Goal: Information Seeking & Learning: Learn about a topic

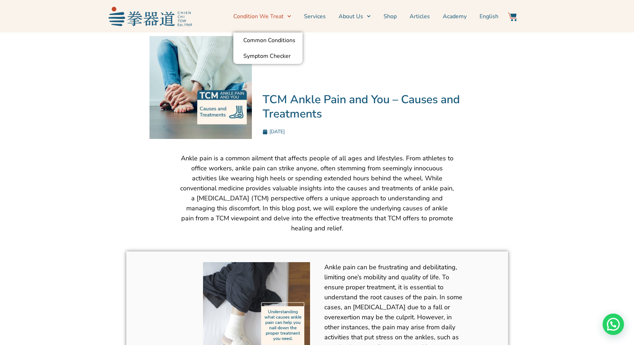
click at [272, 17] on link "Condition We Treat" at bounding box center [262, 16] width 58 height 18
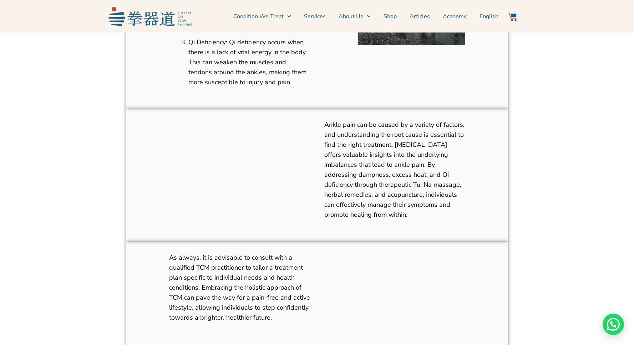
scroll to position [609, 0]
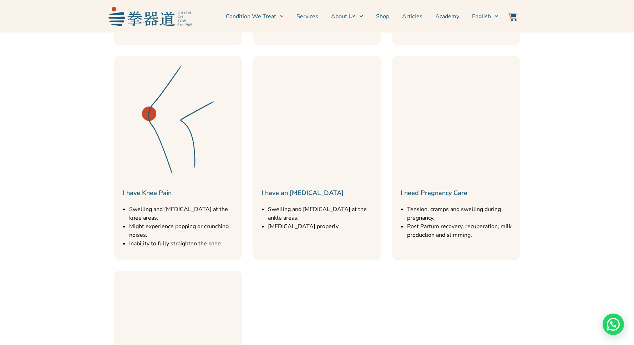
scroll to position [557, 0]
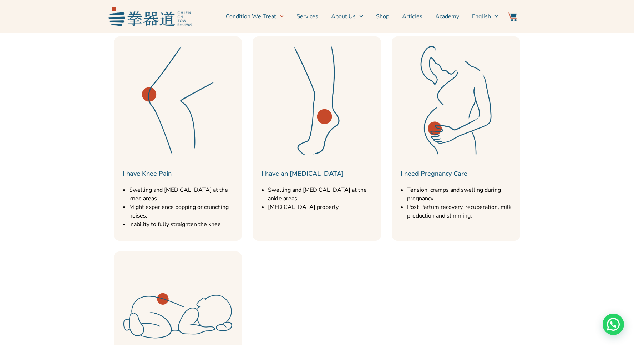
click at [295, 169] on link "I have an [MEDICAL_DATA]" at bounding box center [303, 173] width 82 height 9
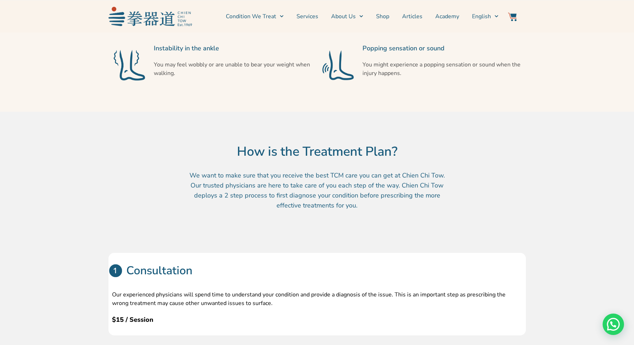
scroll to position [461, 0]
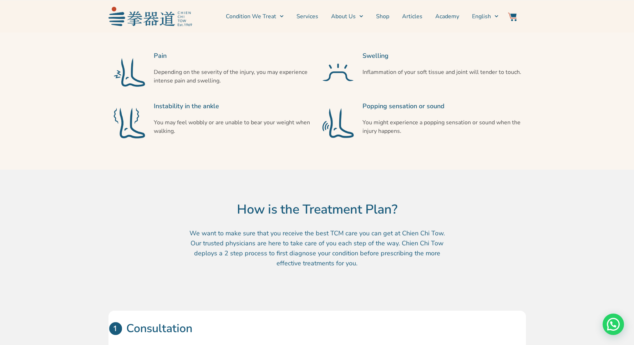
click at [32, 115] on section "Possible Symptoms Listed below are some of the possible symptoms you may have i…" at bounding box center [317, 63] width 634 height 211
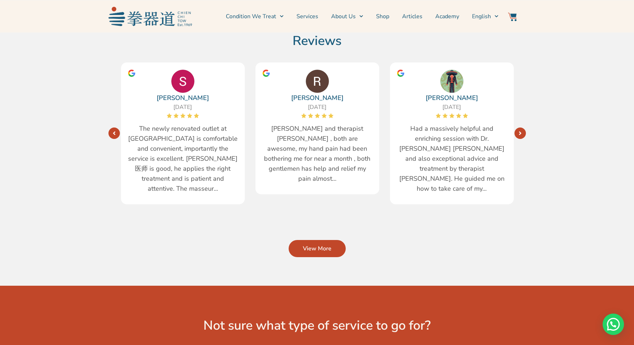
scroll to position [1209, 0]
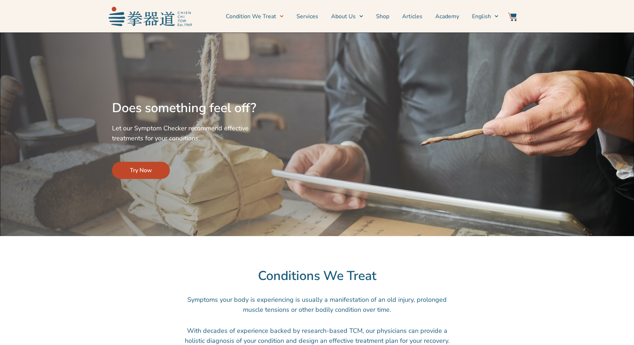
scroll to position [557, 0]
